Goal: Task Accomplishment & Management: Manage account settings

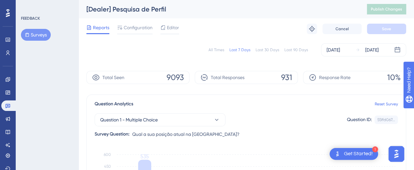
click at [44, 33] on button "Surveys" at bounding box center [36, 35] width 30 height 12
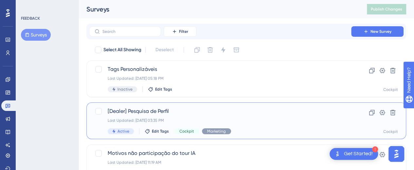
click at [202, 112] on span "[Dealer] Pesquisa de Perfil" at bounding box center [220, 111] width 225 height 8
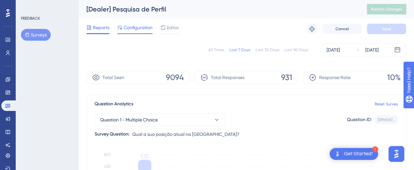
click at [136, 27] on span "Configuration" at bounding box center [138, 28] width 29 height 8
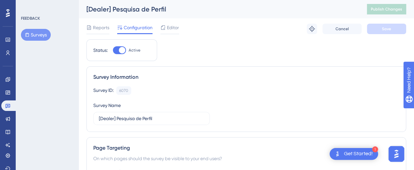
click at [119, 49] on div at bounding box center [122, 50] width 7 height 7
click at [113, 50] on input "Active" at bounding box center [113, 50] width 0 height 0
checkbox input "false"
click at [383, 32] on button "Save" at bounding box center [386, 29] width 39 height 10
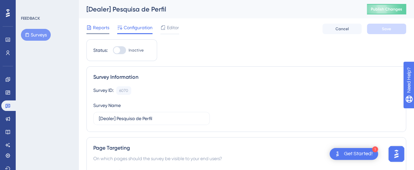
click at [99, 30] on span "Reports" at bounding box center [101, 28] width 16 height 8
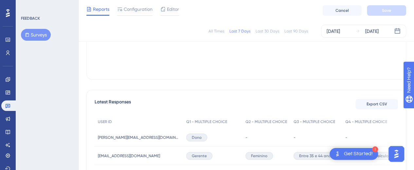
scroll to position [131, 0]
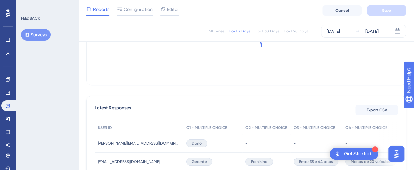
click at [29, 32] on button "Surveys" at bounding box center [36, 35] width 30 height 12
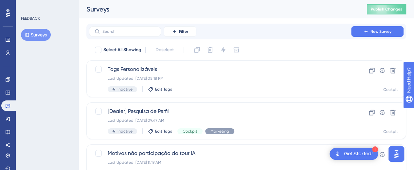
click at [31, 30] on button "Surveys" at bounding box center [36, 35] width 30 height 12
click at [274, 30] on div "Filter New Survey" at bounding box center [246, 31] width 315 height 10
